Goal: Task Accomplishment & Management: Complete application form

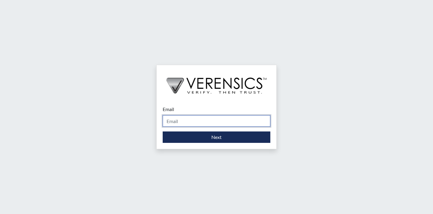
click at [198, 118] on input "Email" at bounding box center [217, 120] width 108 height 11
type input "[EMAIL_ADDRESS][PERSON_NAME][DOMAIN_NAME]"
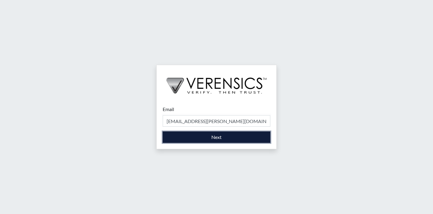
click at [210, 138] on button "Next" at bounding box center [217, 137] width 108 height 11
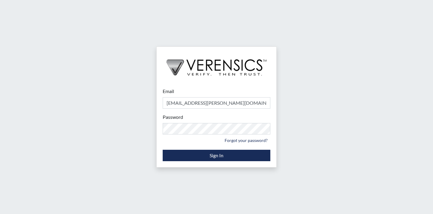
click at [215, 120] on div "Password Please provide your password. Forgot your password?" at bounding box center [217, 130] width 108 height 32
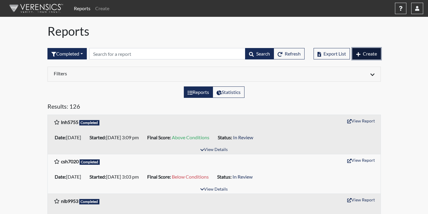
click at [370, 55] on span "Create" at bounding box center [370, 54] width 14 height 6
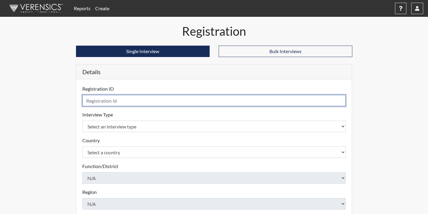
click at [147, 104] on input "text" at bounding box center [214, 100] width 264 height 11
type input "car4401"
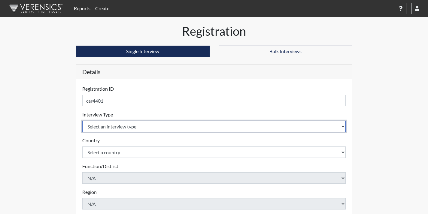
click at [129, 127] on select "Select an interview type Corrections Pre-Employment" at bounding box center [214, 126] width 264 height 11
select select "ff733e93-e1bf-11ea-9c9f-0eff0cf7eb8f"
click at [82, 121] on select "Select an interview type Corrections Pre-Employment" at bounding box center [214, 126] width 264 height 11
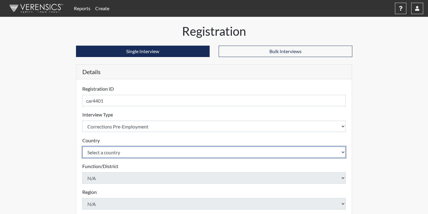
click at [121, 153] on select "Select a country [GEOGRAPHIC_DATA] [GEOGRAPHIC_DATA]" at bounding box center [214, 152] width 264 height 11
select select "united-states-of-[GEOGRAPHIC_DATA]"
click at [82, 147] on select "Select a country [GEOGRAPHIC_DATA] [GEOGRAPHIC_DATA]" at bounding box center [214, 152] width 264 height 11
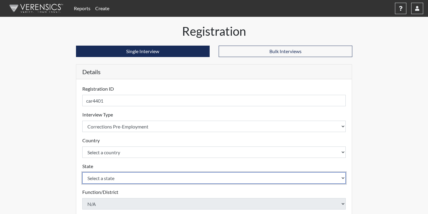
click at [121, 181] on select "Select a state [US_STATE] [US_STATE] [US_STATE] [US_STATE] [US_STATE] [US_STATE…" at bounding box center [214, 178] width 264 height 11
select select "GA"
click at [82, 173] on select "Select a state [US_STATE] [US_STATE] [US_STATE] [US_STATE] [US_STATE] [US_STATE…" at bounding box center [214, 178] width 264 height 11
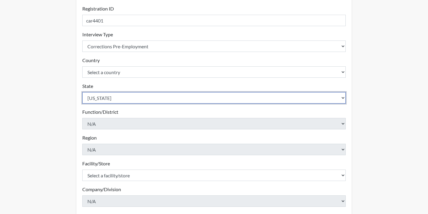
scroll to position [90, 0]
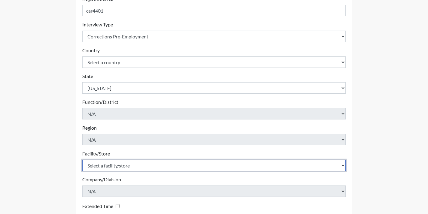
click at [103, 168] on select "Select a facility/store Coastal SP" at bounding box center [214, 165] width 264 height 11
select select "1ca32380-6dc3-48c7-adf5-9eb7d7284c70"
click at [82, 160] on select "Select a facility/store Coastal SP" at bounding box center [214, 165] width 264 height 11
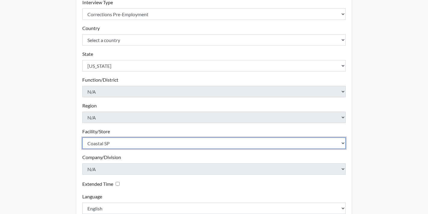
scroll to position [150, 0]
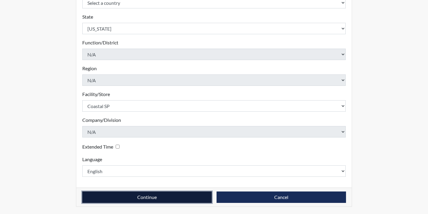
click at [182, 200] on button "Continue" at bounding box center [147, 197] width 130 height 11
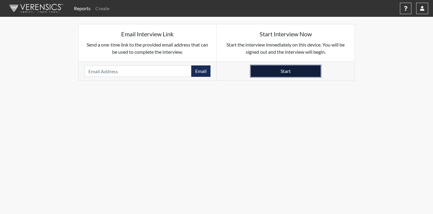
click at [270, 71] on button "Start" at bounding box center [286, 71] width 70 height 11
